Goal: Information Seeking & Learning: Learn about a topic

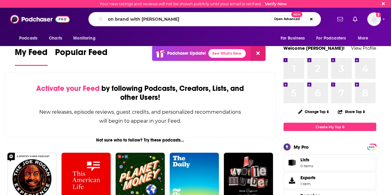
type input "on brand with [PERSON_NAME]"
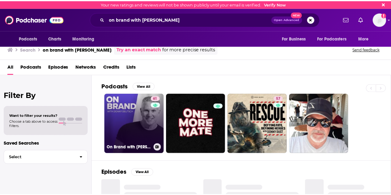
scroll to position [5, 0]
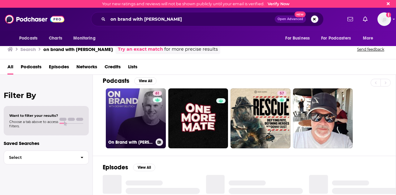
click at [125, 144] on h3 "On Brand with [PERSON_NAME]" at bounding box center [130, 142] width 45 height 5
